Goal: Task Accomplishment & Management: Use online tool/utility

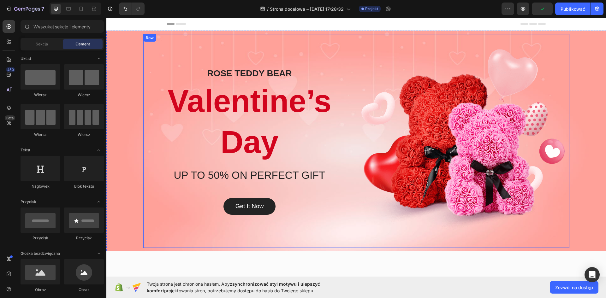
click at [337, 55] on div "ROSE TEDDY BEAR Heading Valentine’s Day Heading UP TO 50% ON PERFECT GIFT Headi…" at bounding box center [249, 141] width 203 height 184
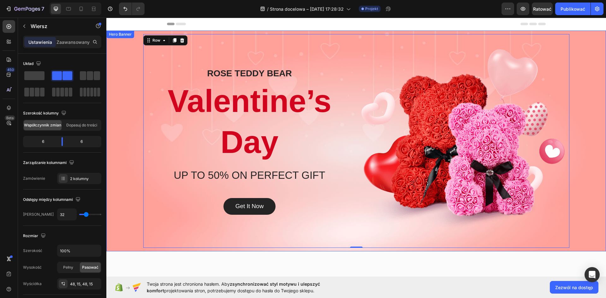
click at [126, 62] on div "Overlay" at bounding box center [355, 141] width 499 height 221
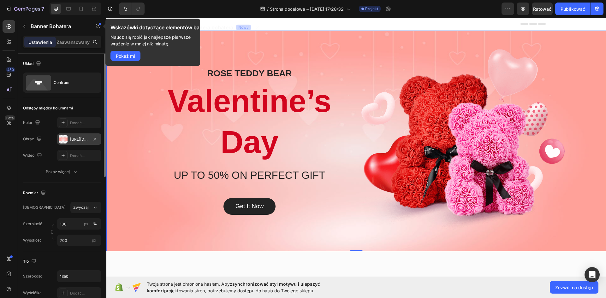
click at [78, 138] on font "[URL][DOMAIN_NAME]" at bounding box center [90, 139] width 41 height 5
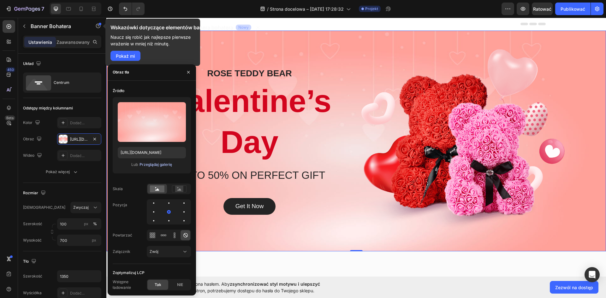
click at [153, 163] on font "Przeglądaj galerię" at bounding box center [155, 164] width 32 height 5
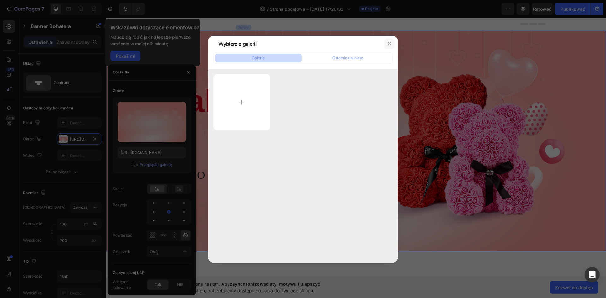
click at [388, 43] on icon "button" at bounding box center [389, 43] width 5 height 5
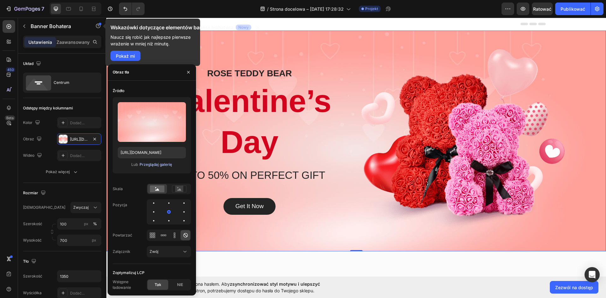
click at [149, 166] on font "Przeglądaj galerię" at bounding box center [155, 164] width 32 height 5
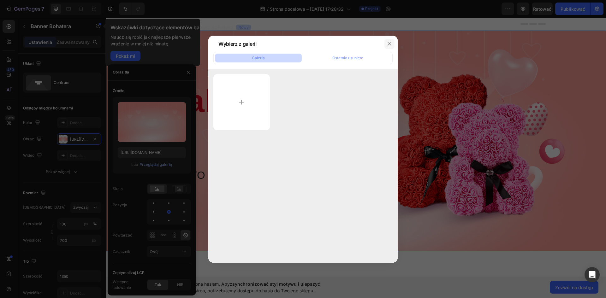
click at [389, 45] on icon "button" at bounding box center [389, 43] width 5 height 5
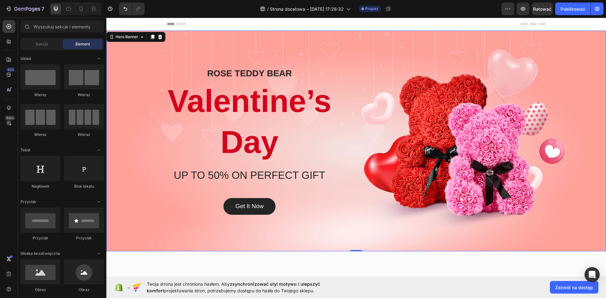
click at [214, 22] on div "Header" at bounding box center [356, 24] width 378 height 13
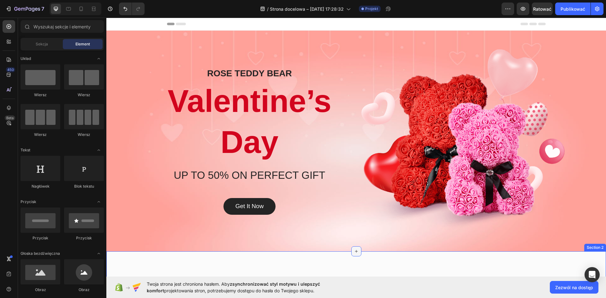
click at [355, 251] on icon at bounding box center [356, 251] width 3 height 3
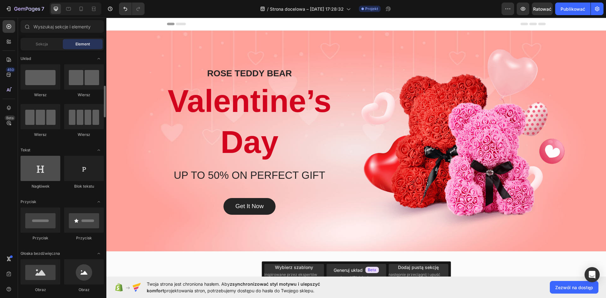
scroll to position [32, 0]
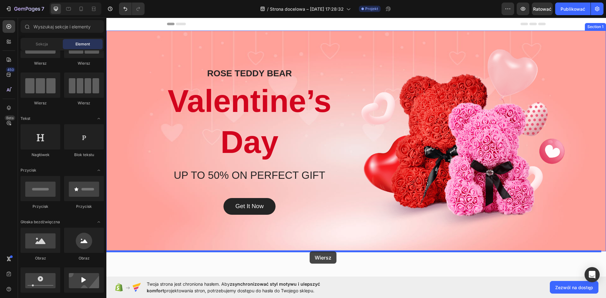
drag, startPoint x: 144, startPoint y: 106, endPoint x: 310, endPoint y: 252, distance: 220.8
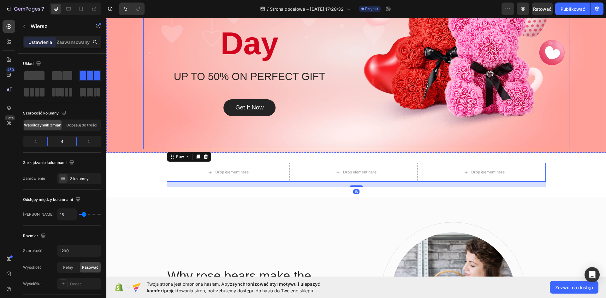
scroll to position [95, 0]
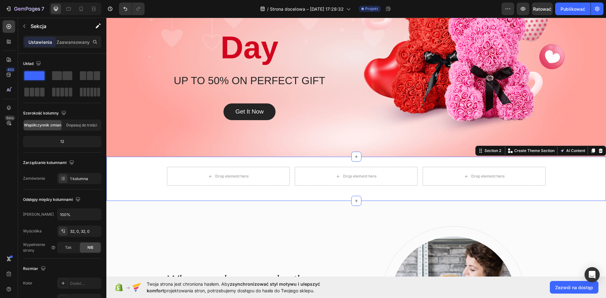
click at [354, 190] on div "Drop element here Drop element here Drop element here Row" at bounding box center [355, 179] width 499 height 24
click at [315, 158] on div "Drop element here Drop element here Drop element here Row Section 2 You can cre…" at bounding box center [355, 179] width 499 height 44
click at [305, 147] on div "ROSE TEDDY BEAR Heading Valentine’s Day Heading UP TO 50% ON PERFECT GIFT Headi…" at bounding box center [356, 46] width 426 height 214
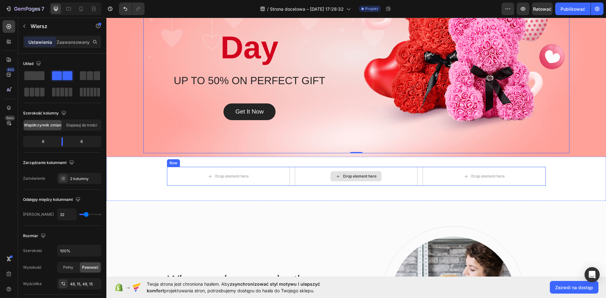
click at [339, 184] on div "Drop element here" at bounding box center [356, 176] width 123 height 19
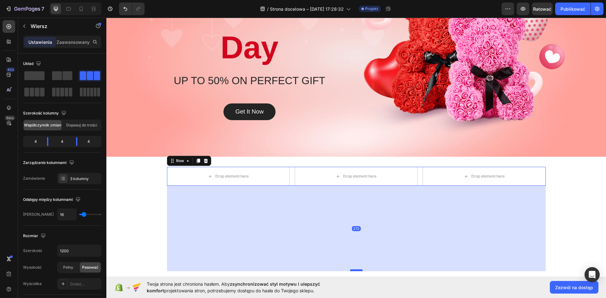
drag, startPoint x: 353, startPoint y: 190, endPoint x: 351, endPoint y: 270, distance: 80.5
click at [351, 270] on div at bounding box center [356, 270] width 13 height 2
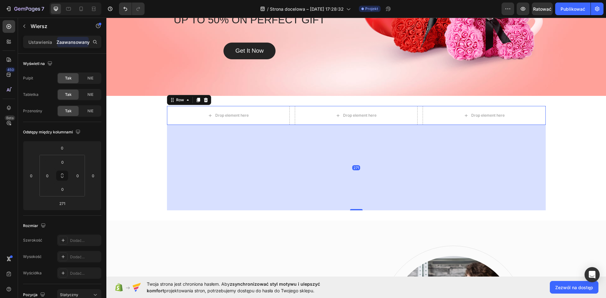
scroll to position [221, 0]
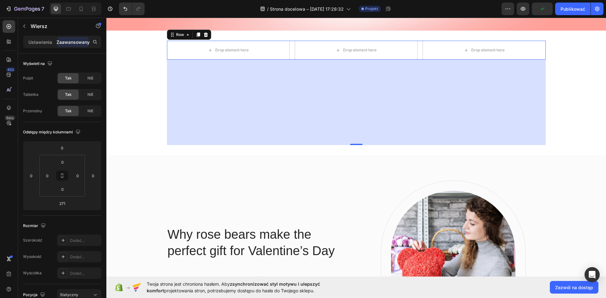
click at [233, 51] on div "Drop element here" at bounding box center [231, 50] width 33 height 5
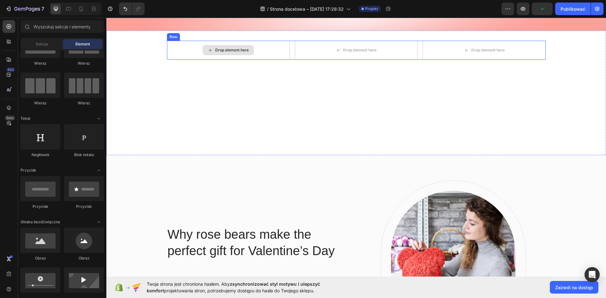
click at [209, 52] on icon at bounding box center [210, 50] width 5 height 5
click at [210, 49] on div "Drop element here" at bounding box center [227, 50] width 51 height 10
click at [211, 48] on div "Drop element here" at bounding box center [227, 50] width 51 height 10
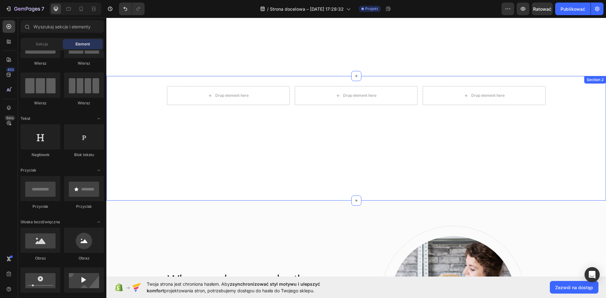
scroll to position [126, 0]
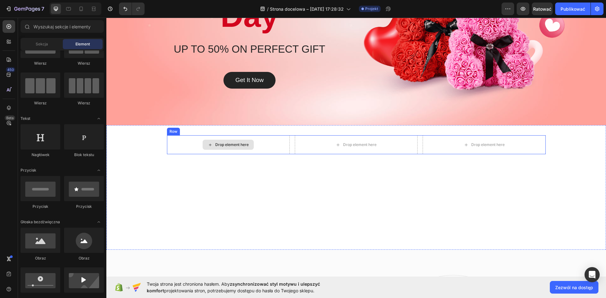
click at [187, 143] on div "Drop element here" at bounding box center [228, 144] width 123 height 19
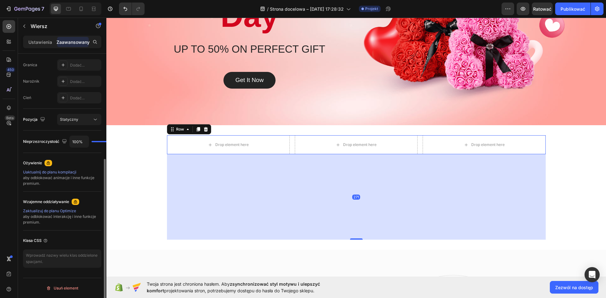
scroll to position [0, 0]
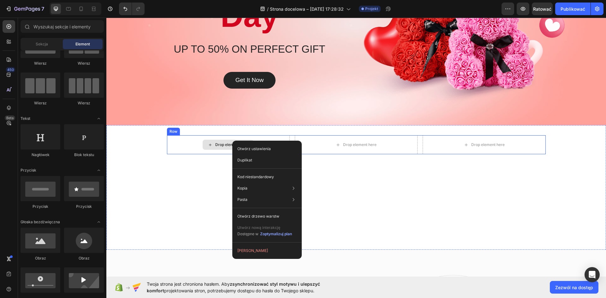
click at [181, 142] on div "Drop element here" at bounding box center [228, 144] width 123 height 19
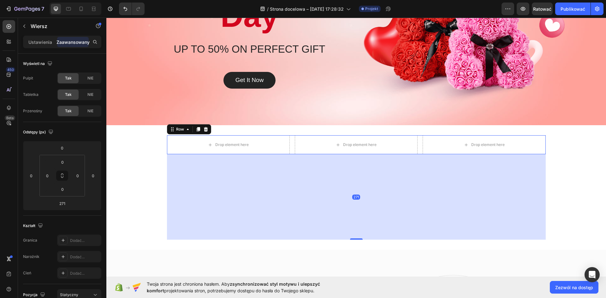
click at [203, 129] on icon at bounding box center [205, 129] width 5 height 5
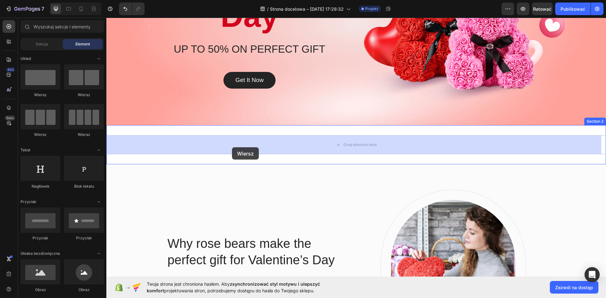
drag, startPoint x: 147, startPoint y: 98, endPoint x: 232, endPoint y: 147, distance: 98.5
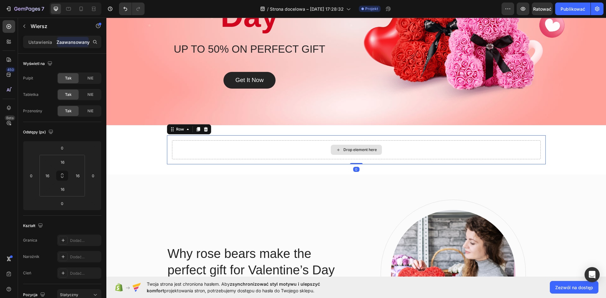
click at [322, 150] on div "Drop element here" at bounding box center [356, 149] width 368 height 19
click at [352, 148] on div "Drop element here" at bounding box center [359, 149] width 33 height 5
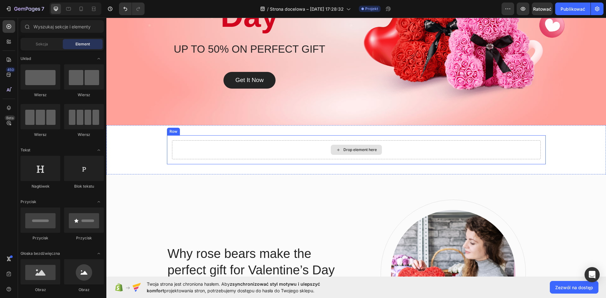
click at [343, 151] on div "Drop element here" at bounding box center [359, 149] width 33 height 5
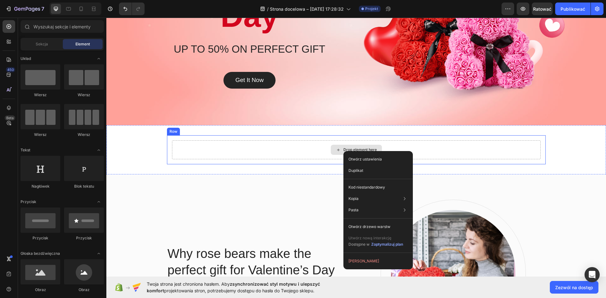
click at [340, 150] on div "Drop element here" at bounding box center [356, 150] width 51 height 10
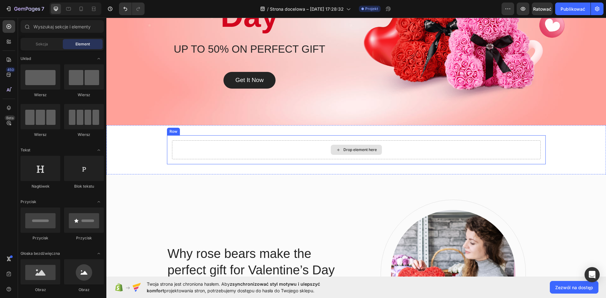
click at [340, 150] on div "Drop element here" at bounding box center [356, 150] width 51 height 10
click at [340, 149] on div "Drop element here" at bounding box center [356, 150] width 51 height 10
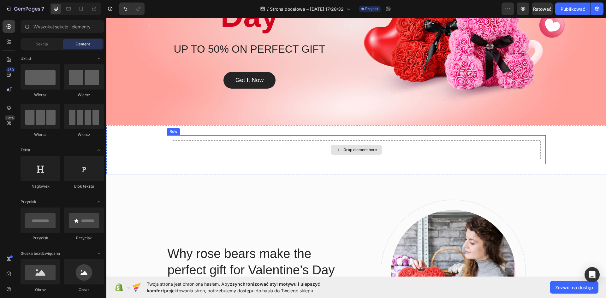
click at [327, 149] on div "Drop element here" at bounding box center [356, 149] width 368 height 19
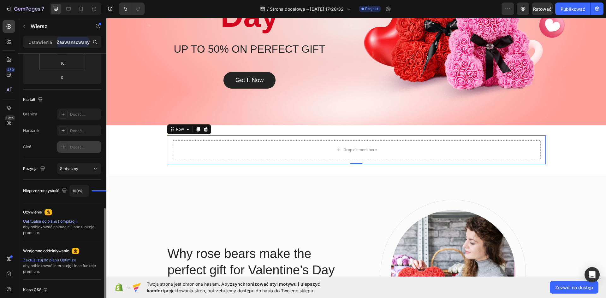
scroll to position [175, 0]
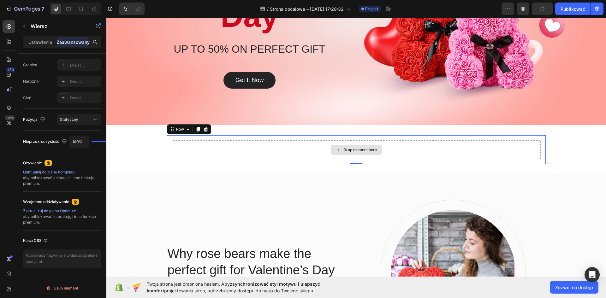
click at [347, 146] on div "Drop element here" at bounding box center [356, 150] width 51 height 10
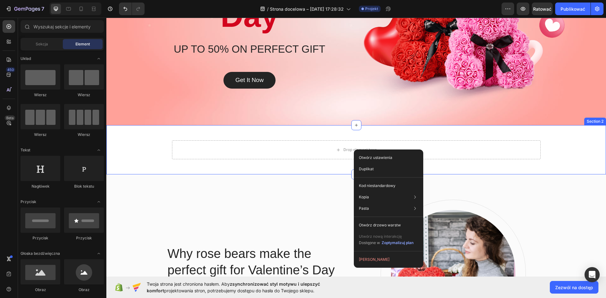
click at [277, 132] on div "Drop element here Row Section 2" at bounding box center [355, 149] width 499 height 49
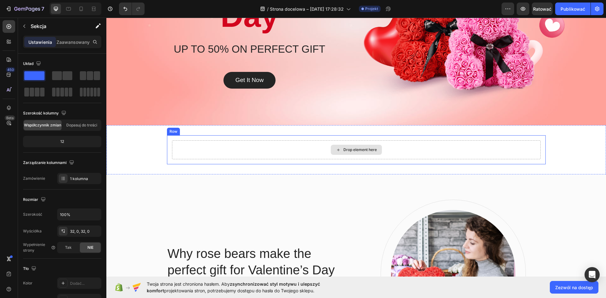
click at [355, 148] on div "Drop element here" at bounding box center [359, 149] width 33 height 5
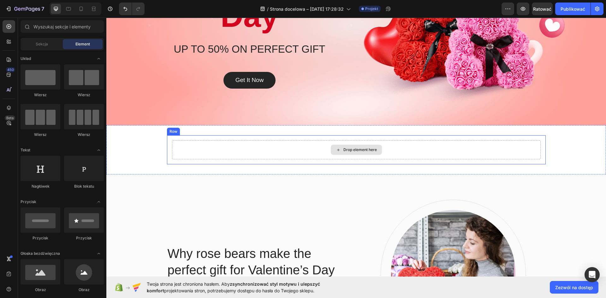
click at [275, 147] on div "Drop element here" at bounding box center [356, 149] width 368 height 19
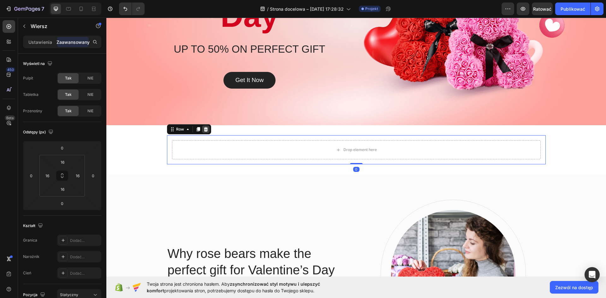
click at [206, 131] on div at bounding box center [206, 130] width 8 height 8
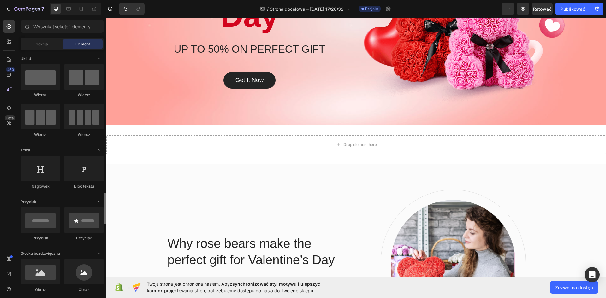
scroll to position [126, 0]
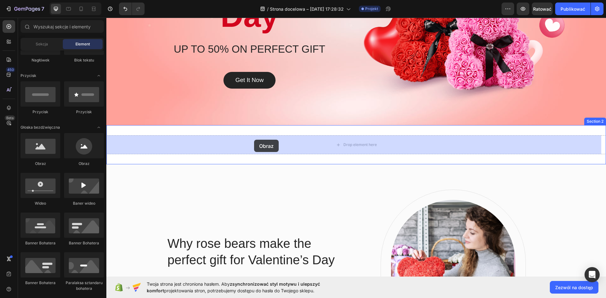
drag, startPoint x: 142, startPoint y: 165, endPoint x: 254, endPoint y: 140, distance: 115.1
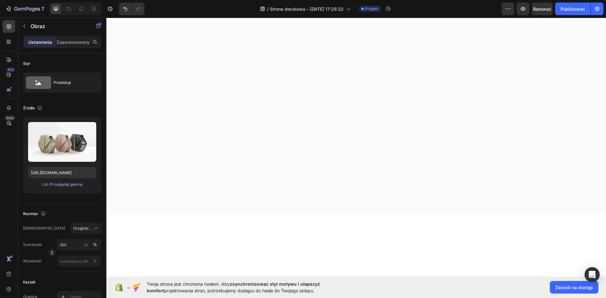
scroll to position [378, 0]
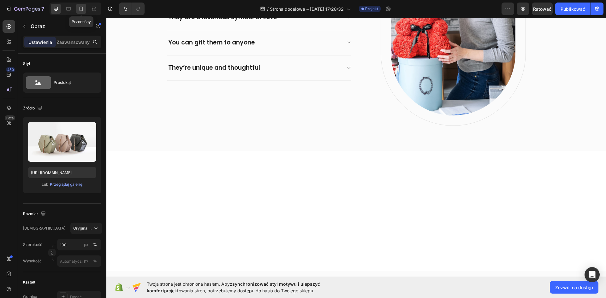
click at [77, 8] on div at bounding box center [81, 9] width 10 height 10
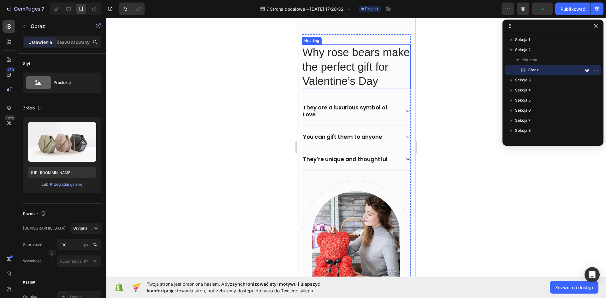
scroll to position [158, 0]
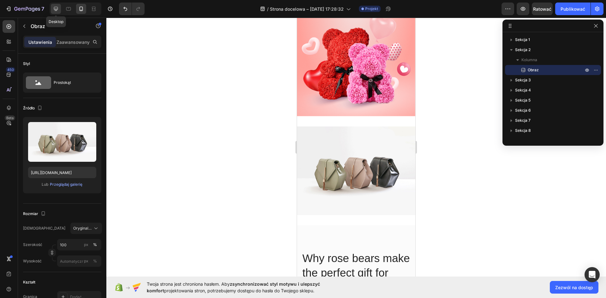
click at [60, 10] on div at bounding box center [56, 9] width 10 height 10
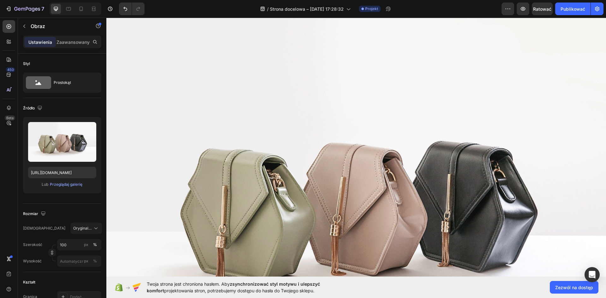
scroll to position [316, 0]
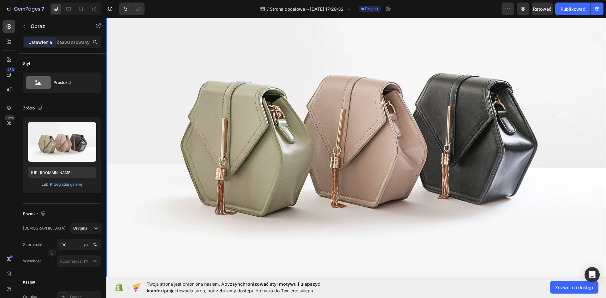
click at [303, 133] on img at bounding box center [355, 132] width 499 height 374
click at [71, 185] on font "Przeglądaj galerię" at bounding box center [66, 184] width 32 height 5
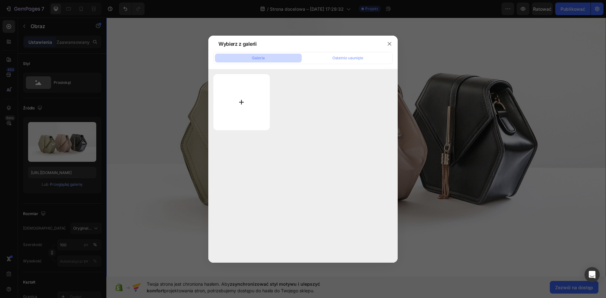
click at [238, 103] on input "file" at bounding box center [241, 102] width 56 height 56
click at [361, 59] on font "Ostatnio usunięte" at bounding box center [347, 58] width 31 height 5
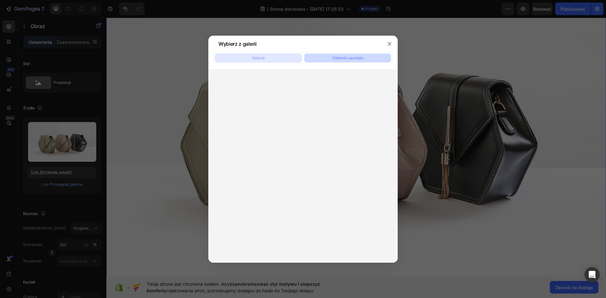
click at [292, 56] on button "Galeria" at bounding box center [258, 58] width 87 height 9
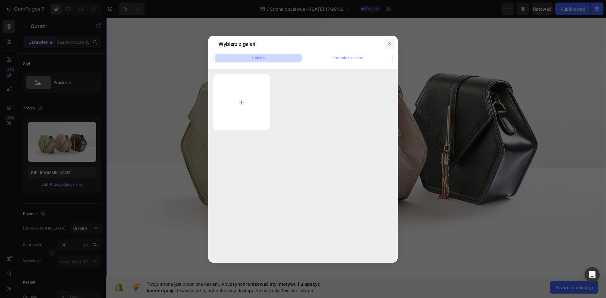
click at [392, 45] on button "button" at bounding box center [389, 44] width 10 height 10
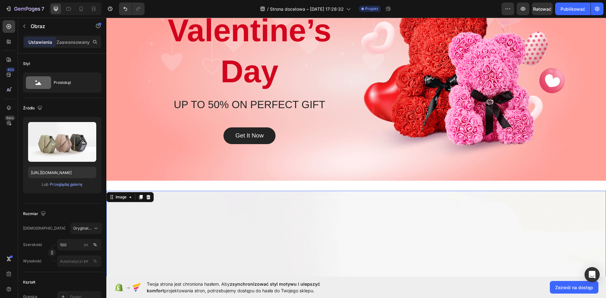
scroll to position [64, 0]
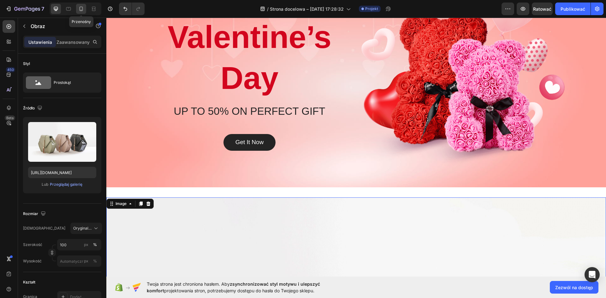
click at [79, 11] on icon at bounding box center [81, 9] width 6 height 6
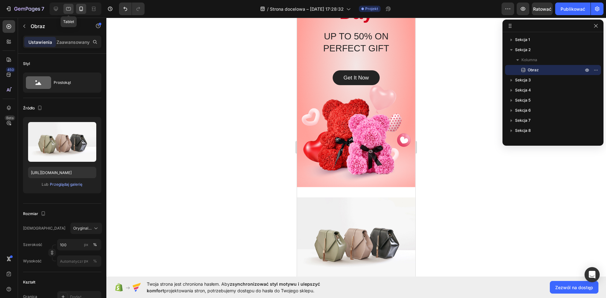
click at [72, 9] on div at bounding box center [68, 9] width 10 height 10
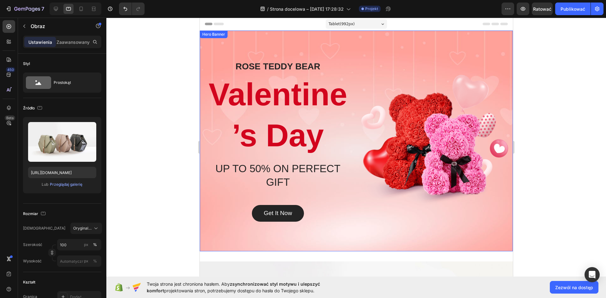
click at [324, 38] on div "Overlay" at bounding box center [355, 141] width 313 height 221
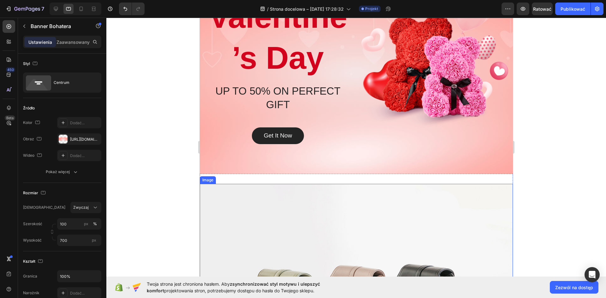
scroll to position [126, 0]
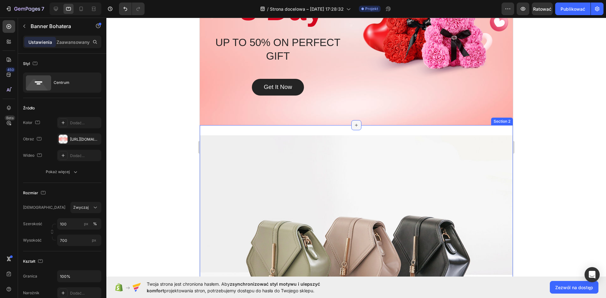
click at [354, 126] on icon at bounding box center [355, 125] width 5 height 5
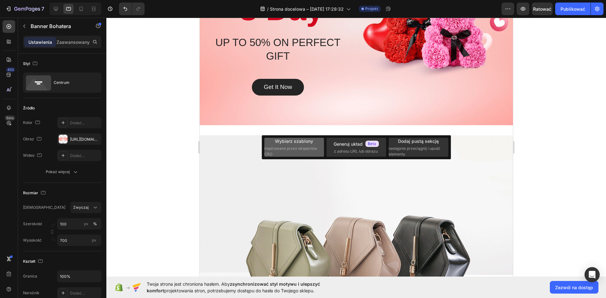
click at [283, 147] on font "inspirowane przez ekspertów CRO" at bounding box center [290, 151] width 53 height 10
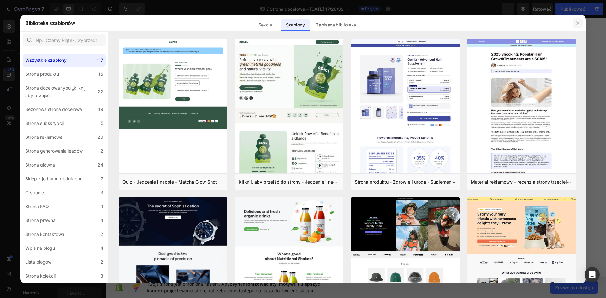
click at [581, 25] on button "button" at bounding box center [577, 23] width 10 height 10
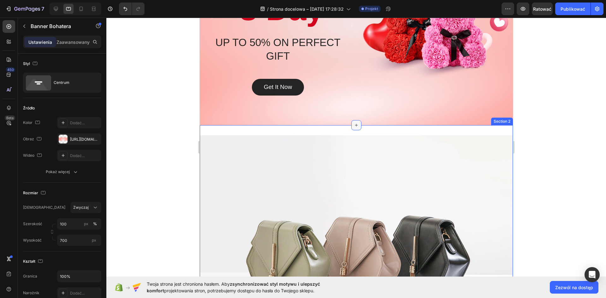
click at [355, 126] on icon at bounding box center [355, 125] width 5 height 5
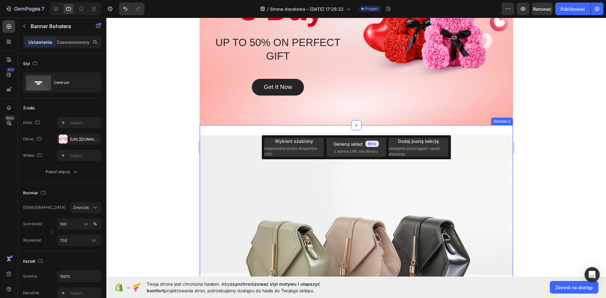
click at [320, 128] on div "Image Section 2" at bounding box center [355, 252] width 313 height 255
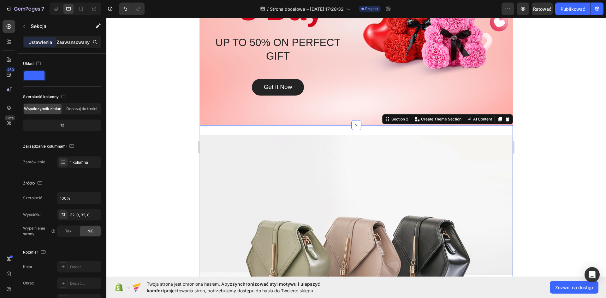
click at [71, 40] on font "Zaawansowany" at bounding box center [72, 41] width 33 height 5
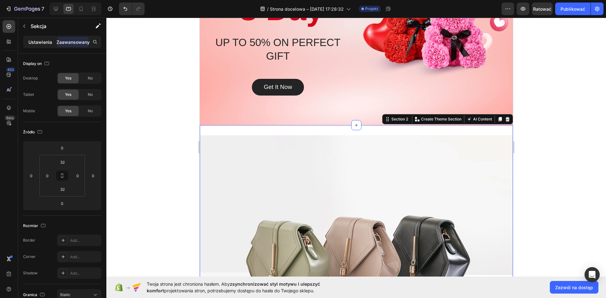
click at [36, 39] on p "Ustawienia" at bounding box center [40, 42] width 24 height 7
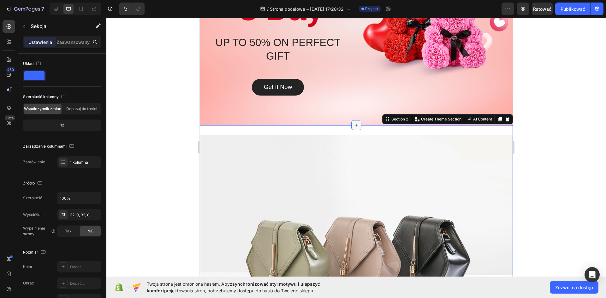
click at [355, 126] on icon at bounding box center [355, 125] width 5 height 5
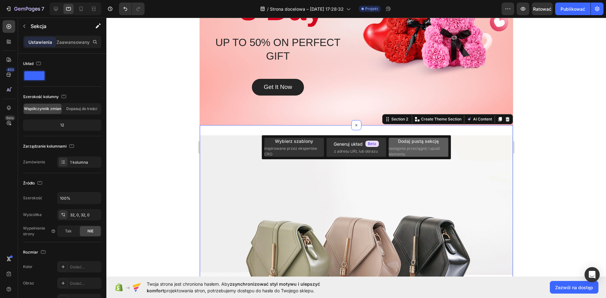
click at [402, 149] on font "następnie przeciągnij i upuść elementy" at bounding box center [414, 151] width 52 height 10
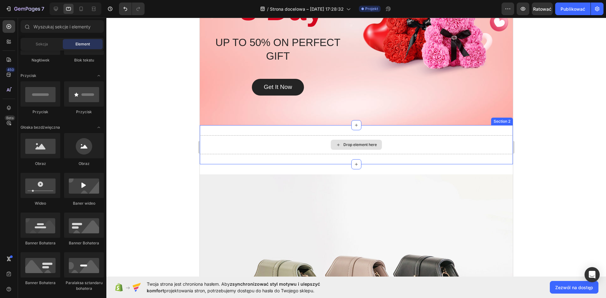
click at [347, 144] on div "Drop element here" at bounding box center [359, 144] width 33 height 5
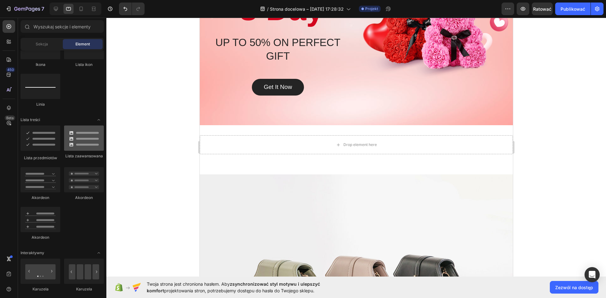
scroll to position [315, 0]
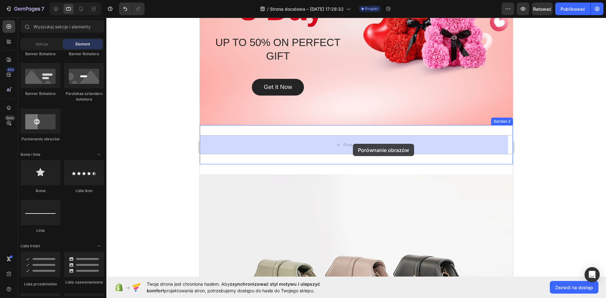
drag, startPoint x: 234, startPoint y: 144, endPoint x: 348, endPoint y: 144, distance: 113.2
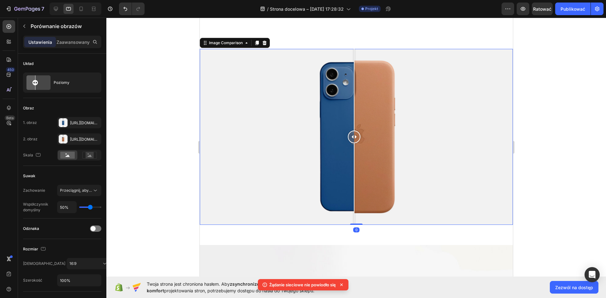
scroll to position [189, 0]
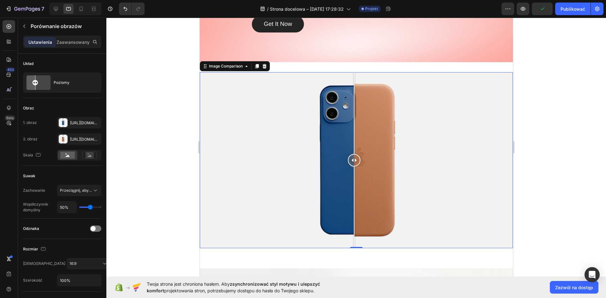
click at [351, 161] on div at bounding box center [353, 160] width 13 height 13
click at [355, 161] on div at bounding box center [354, 160] width 13 height 13
drag, startPoint x: 360, startPoint y: 158, endPoint x: 355, endPoint y: 155, distance: 6.0
click at [355, 155] on div at bounding box center [354, 160] width 13 height 13
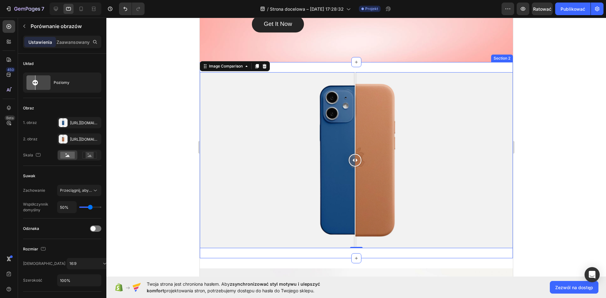
click at [266, 66] on icon at bounding box center [264, 66] width 4 height 4
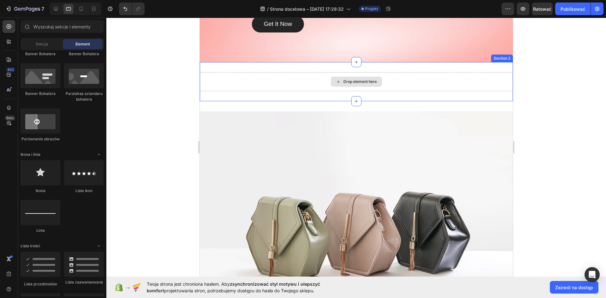
click at [347, 79] on div "Drop element here" at bounding box center [359, 81] width 33 height 5
click at [350, 78] on div "Drop element here" at bounding box center [355, 82] width 51 height 10
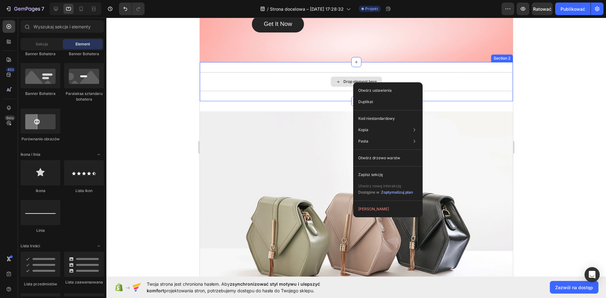
click at [343, 80] on div "Drop element here" at bounding box center [359, 81] width 33 height 5
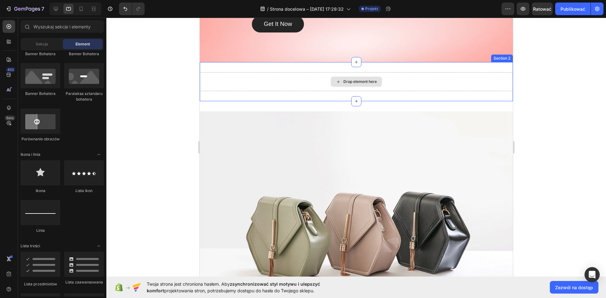
click at [343, 80] on div "Drop element here" at bounding box center [359, 81] width 33 height 5
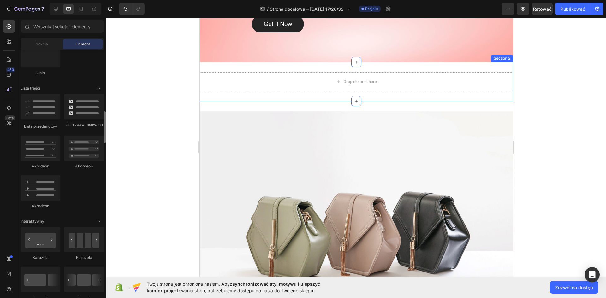
scroll to position [536, 0]
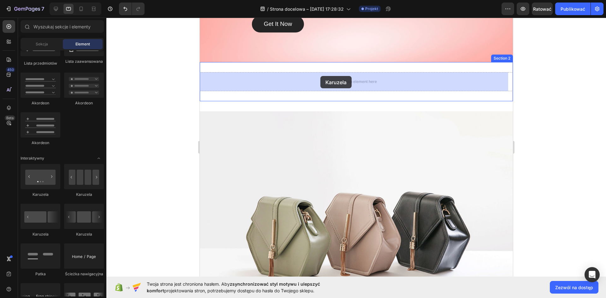
drag, startPoint x: 280, startPoint y: 200, endPoint x: 320, endPoint y: 76, distance: 130.5
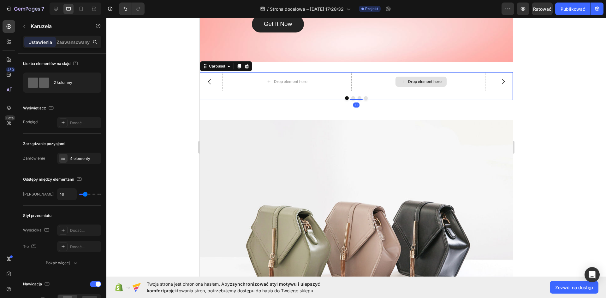
click at [404, 83] on icon at bounding box center [402, 81] width 5 height 5
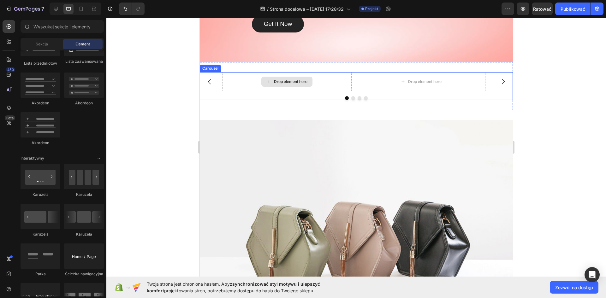
click at [298, 82] on div "Drop element here" at bounding box center [289, 81] width 33 height 5
click at [398, 76] on div "Drop element here" at bounding box center [420, 81] width 129 height 19
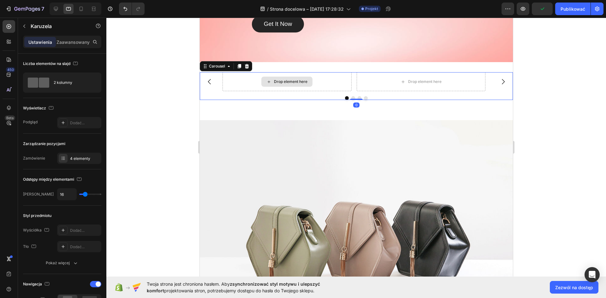
click at [327, 79] on div "Drop element here" at bounding box center [286, 81] width 129 height 19
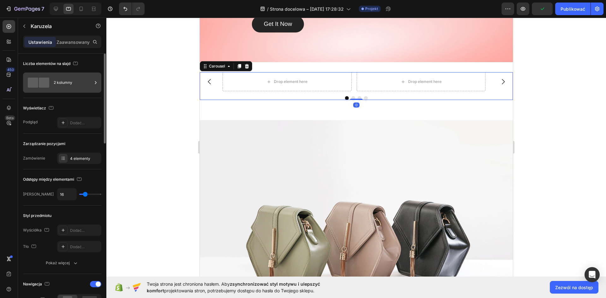
click at [55, 77] on div "2 kolumny" at bounding box center [73, 82] width 38 height 15
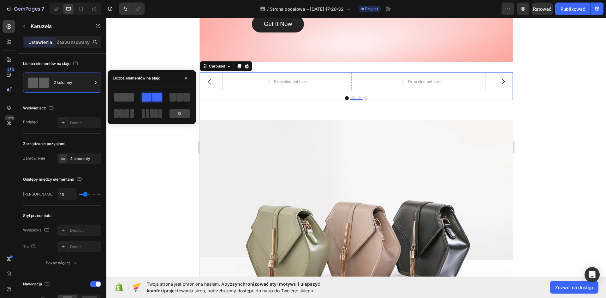
drag, startPoint x: 121, startPoint y: 95, endPoint x: 132, endPoint y: 95, distance: 10.1
click at [121, 95] on span at bounding box center [124, 97] width 20 height 9
click at [148, 96] on span at bounding box center [147, 97] width 10 height 9
click at [187, 97] on span at bounding box center [186, 97] width 6 height 9
drag, startPoint x: 183, startPoint y: 109, endPoint x: 152, endPoint y: 110, distance: 30.6
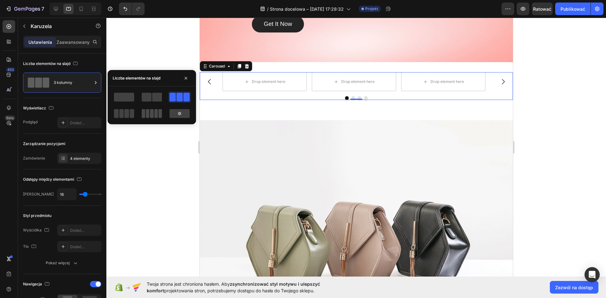
click at [182, 109] on div at bounding box center [179, 113] width 23 height 11
click at [152, 110] on span at bounding box center [151, 113] width 3 height 9
click at [154, 110] on span at bounding box center [155, 113] width 3 height 9
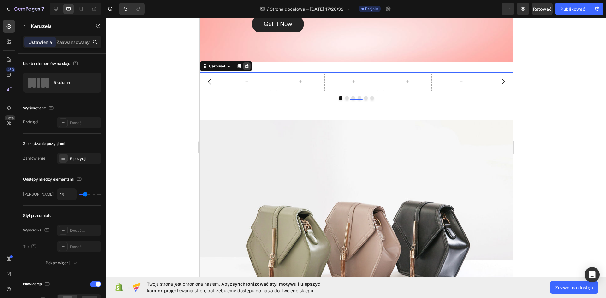
click at [248, 66] on icon at bounding box center [246, 66] width 5 height 5
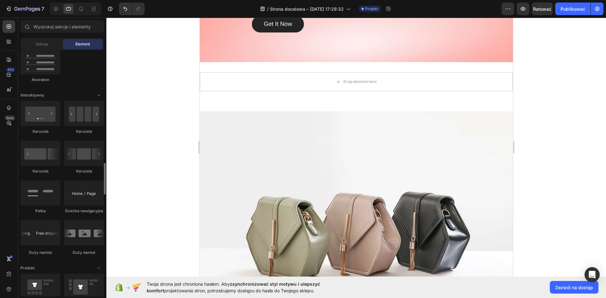
scroll to position [631, 0]
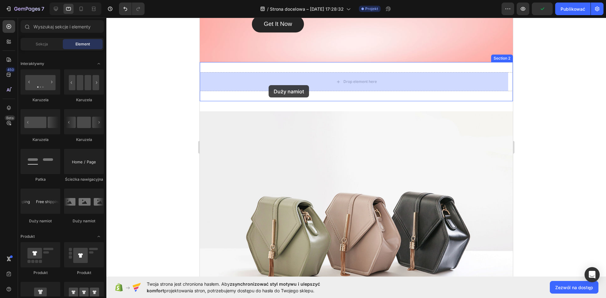
drag, startPoint x: 280, startPoint y: 217, endPoint x: 267, endPoint y: 79, distance: 139.4
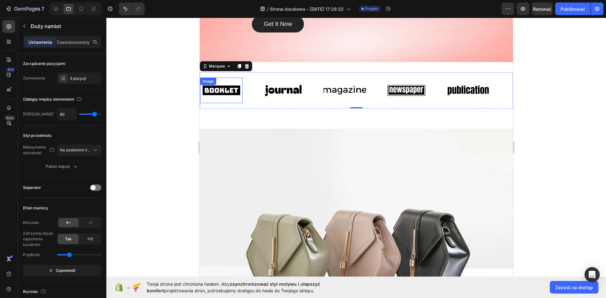
click at [230, 89] on img at bounding box center [221, 90] width 43 height 18
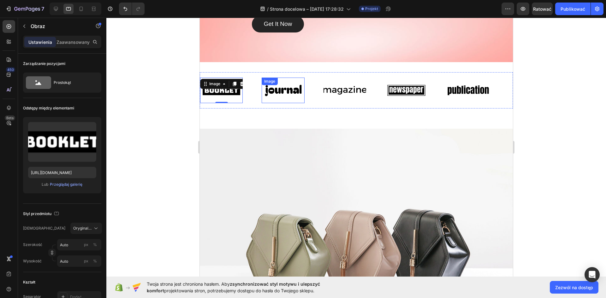
click at [266, 88] on div "Image" at bounding box center [282, 91] width 43 height 26
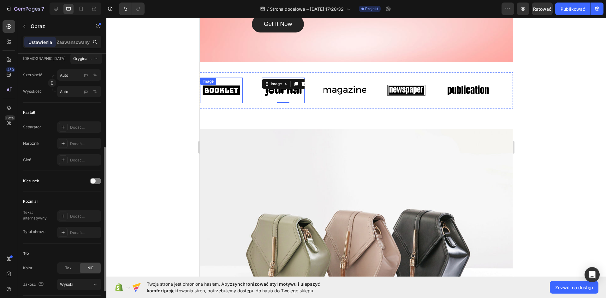
click at [228, 90] on img at bounding box center [221, 90] width 43 height 18
click at [280, 91] on img at bounding box center [282, 90] width 43 height 18
click at [224, 70] on div "Image Image 0 Image Image Image Image Image 0 Image Image Image Marquee Section…" at bounding box center [355, 90] width 313 height 56
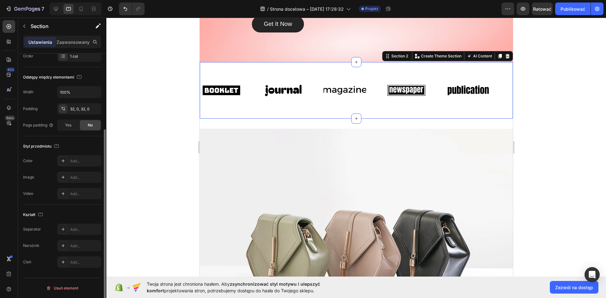
scroll to position [0, 0]
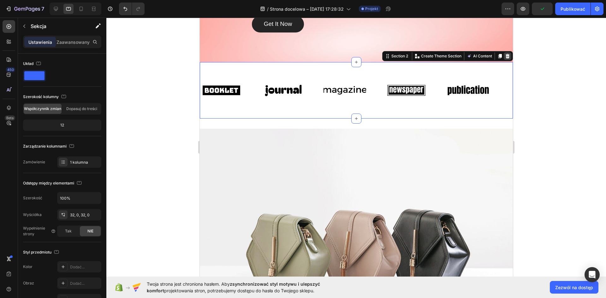
click at [504, 56] on icon at bounding box center [506, 56] width 5 height 5
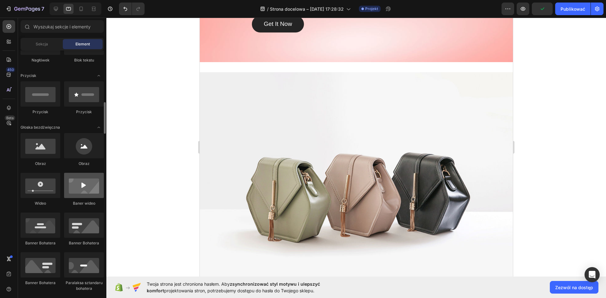
scroll to position [158, 0]
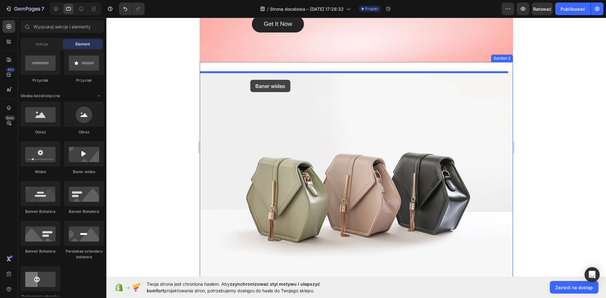
drag, startPoint x: 279, startPoint y: 173, endPoint x: 250, endPoint y: 80, distance: 97.3
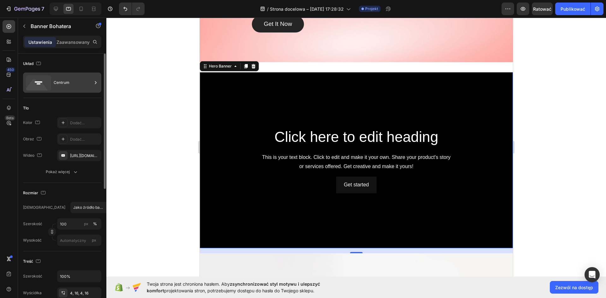
click at [56, 81] on font "Centrum" at bounding box center [62, 82] width 16 height 5
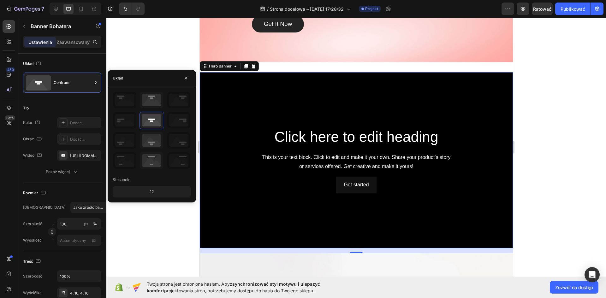
click at [152, 90] on div "Stosunek 12" at bounding box center [152, 144] width 88 height 116
click at [85, 152] on div "[URL][DOMAIN_NAME]" at bounding box center [79, 155] width 44 height 11
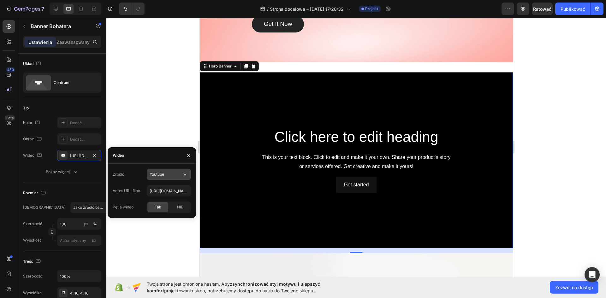
click at [169, 177] on div "Youtube" at bounding box center [166, 175] width 32 height 6
click at [169, 193] on div "Hosting wideo" at bounding box center [163, 190] width 52 height 12
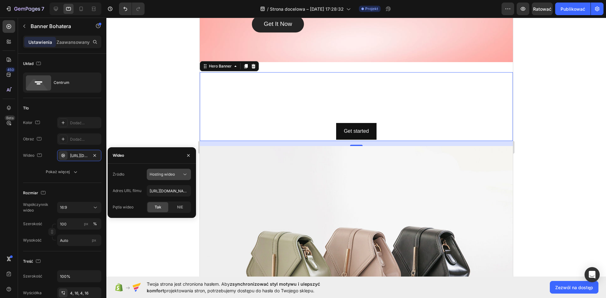
click at [171, 175] on font "Hosting wideo" at bounding box center [162, 174] width 25 height 5
click at [257, 67] on div "Hero Banner" at bounding box center [228, 66] width 59 height 10
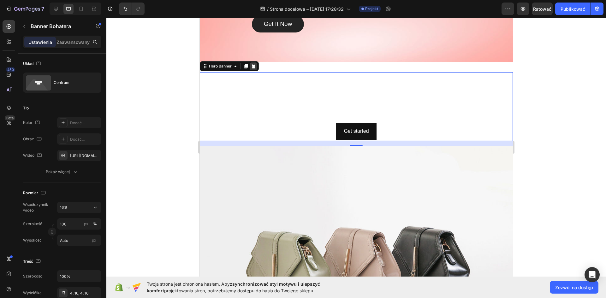
click at [255, 68] on icon at bounding box center [252, 66] width 5 height 5
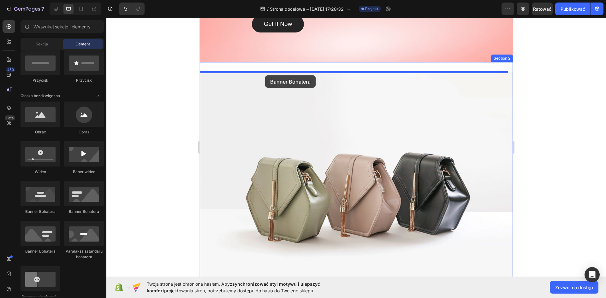
drag, startPoint x: 239, startPoint y: 213, endPoint x: 265, endPoint y: 75, distance: 139.9
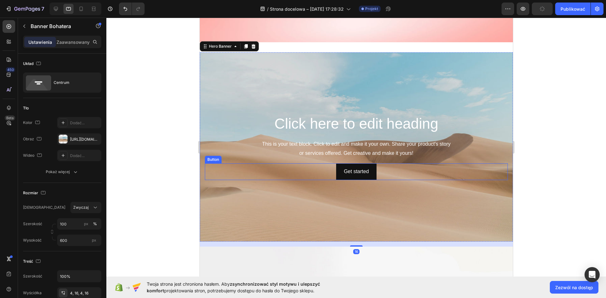
scroll to position [252, 0]
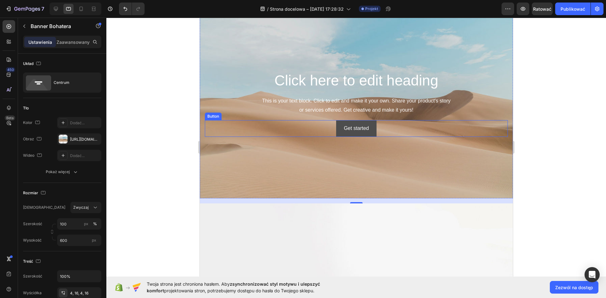
click at [371, 131] on button "Get started" at bounding box center [356, 128] width 40 height 17
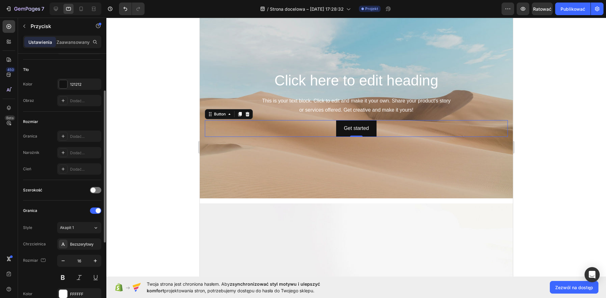
scroll to position [0, 0]
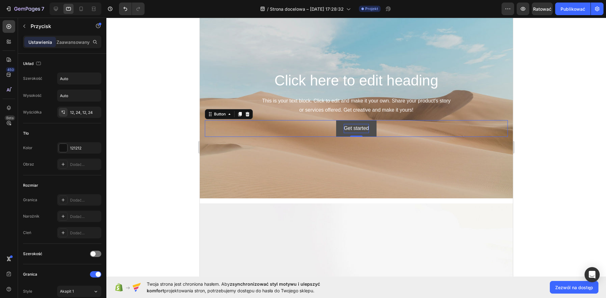
click at [365, 127] on div "Get started" at bounding box center [355, 128] width 25 height 9
click at [362, 128] on p "Get started" at bounding box center [355, 128] width 25 height 9
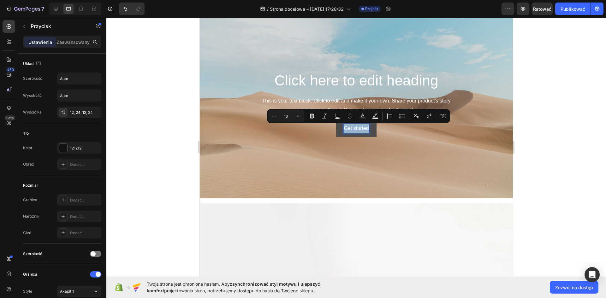
click at [362, 128] on p "Get started" at bounding box center [355, 128] width 25 height 9
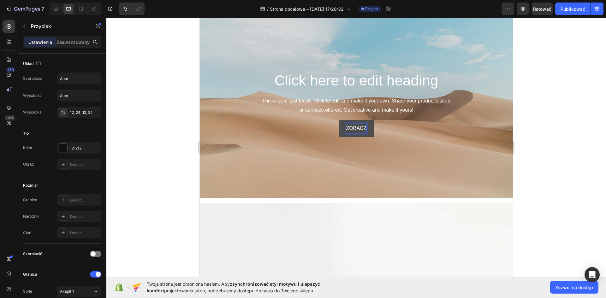
click at [338, 120] on button "ZOBACZ" at bounding box center [356, 128] width 36 height 17
click at [332, 104] on div "This is your text block. Click to edit and make it your own. Share your product…" at bounding box center [355, 106] width 303 height 20
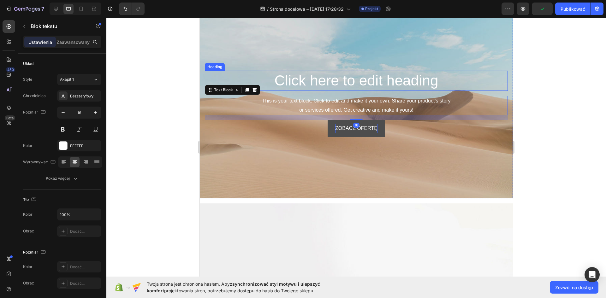
click at [349, 87] on h2 "Click here to edit heading" at bounding box center [355, 81] width 303 height 20
